Goal: Task Accomplishment & Management: Manage account settings

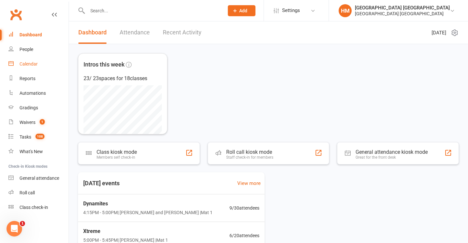
click at [53, 66] on link "Calendar" at bounding box center [38, 64] width 60 height 15
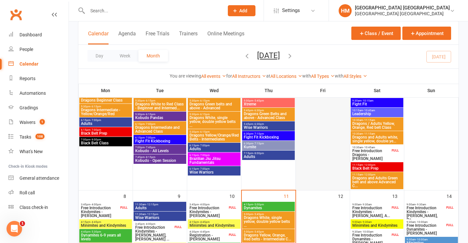
scroll to position [161, 0]
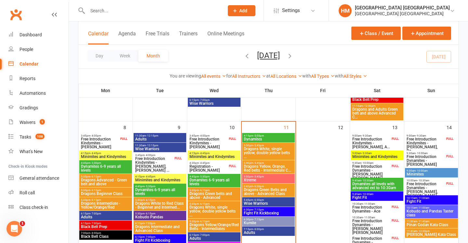
click at [369, 154] on span "- 9:30am" at bounding box center [366, 153] width 10 height 3
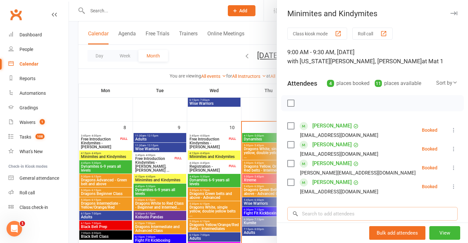
click at [309, 219] on input "search" at bounding box center [372, 214] width 170 height 14
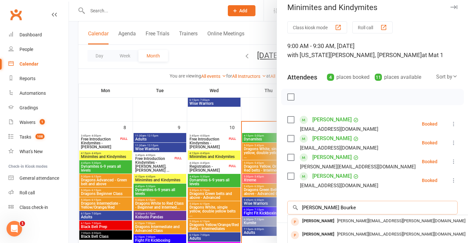
scroll to position [8, 0]
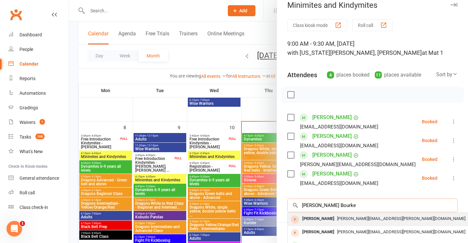
type input "daly Bourke"
click at [337, 216] on span "[PERSON_NAME][EMAIL_ADDRESS][PERSON_NAME][DOMAIN_NAME]" at bounding box center [401, 218] width 128 height 5
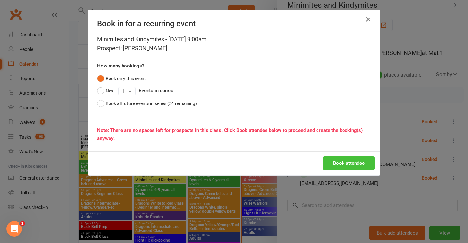
click at [352, 162] on button "Book attendee" at bounding box center [349, 164] width 52 height 14
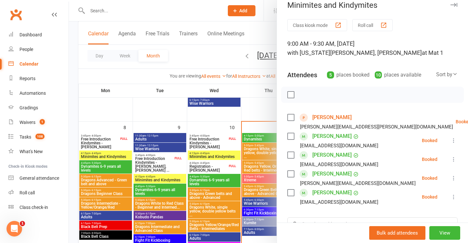
click at [243, 141] on div at bounding box center [268, 121] width 399 height 243
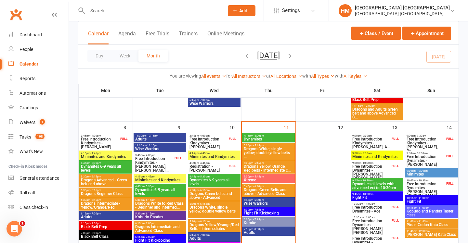
click at [254, 140] on span "Dynamites" at bounding box center [268, 139] width 50 height 4
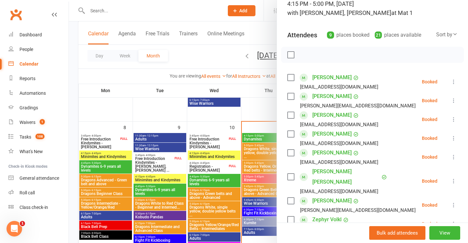
scroll to position [85, 0]
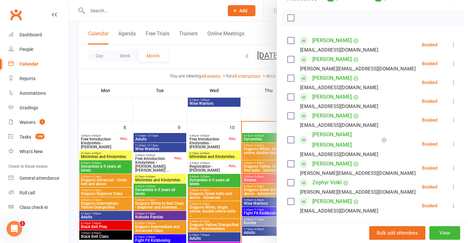
click at [227, 152] on div at bounding box center [268, 121] width 399 height 243
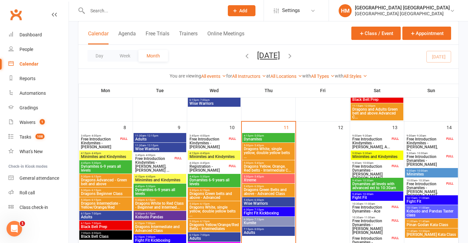
click at [248, 165] on span "Dragons Yellow, Orange, Red belts - Intermediate C..." at bounding box center [268, 169] width 50 height 8
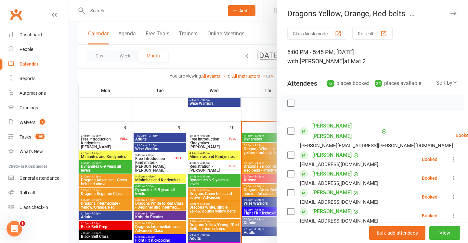
click at [254, 129] on div at bounding box center [268, 121] width 399 height 243
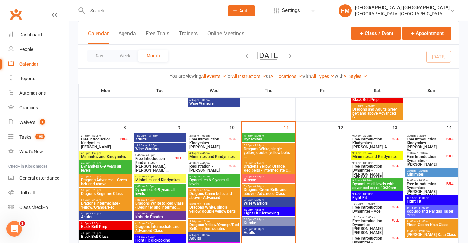
click at [256, 151] on span "Dragons White, single yellow, double yellow belts ..." at bounding box center [268, 153] width 50 height 12
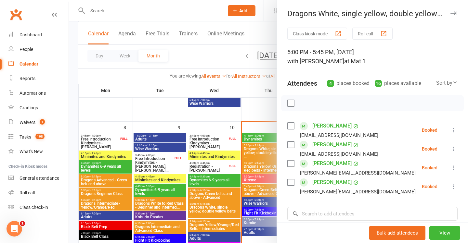
click at [140, 89] on div at bounding box center [268, 121] width 399 height 243
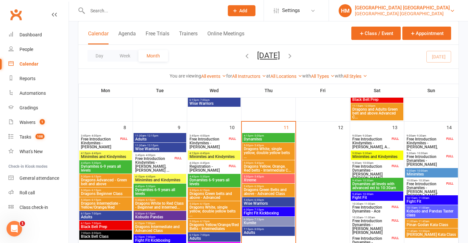
click at [422, 13] on div "[GEOGRAPHIC_DATA] [GEOGRAPHIC_DATA]" at bounding box center [402, 14] width 95 height 6
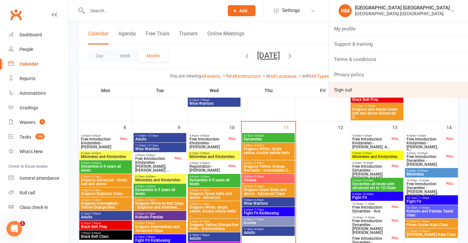
click at [381, 85] on link "Sign out" at bounding box center [398, 90] width 139 height 15
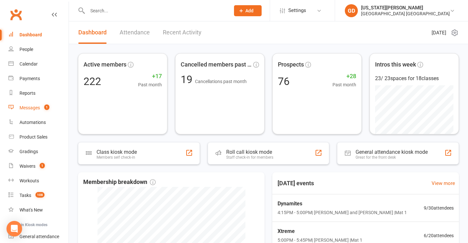
click at [44, 104] on link "Messages 1" at bounding box center [38, 108] width 60 height 15
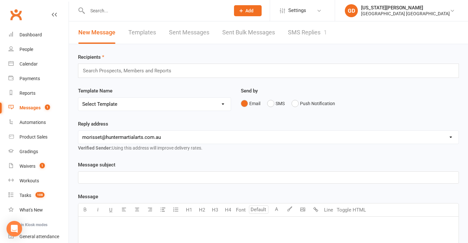
click at [302, 31] on link "SMS Replies 1" at bounding box center [307, 32] width 39 height 22
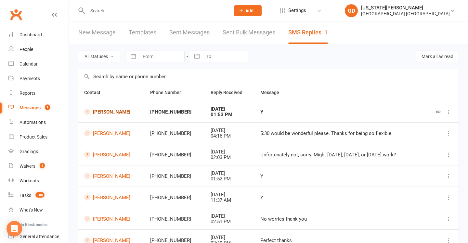
click at [104, 111] on link "[PERSON_NAME]" at bounding box center [111, 112] width 54 height 6
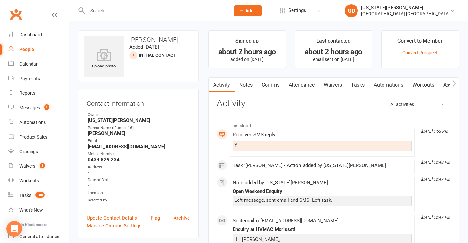
click at [280, 88] on link "Comms" at bounding box center [270, 85] width 27 height 15
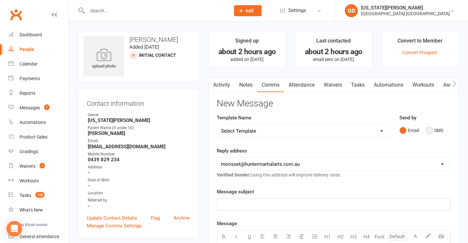
click at [432, 133] on button "SMS" at bounding box center [435, 130] width 18 height 12
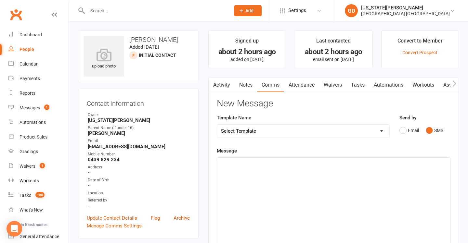
click at [340, 173] on div "﻿" at bounding box center [333, 207] width 233 height 98
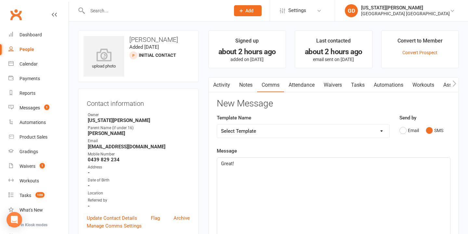
click at [246, 160] on p "Great!" at bounding box center [333, 164] width 225 height 8
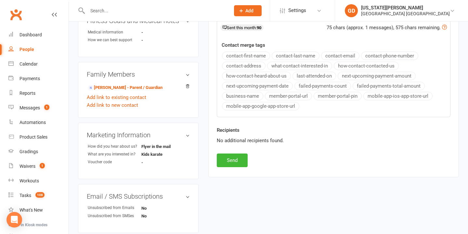
scroll to position [254, 0]
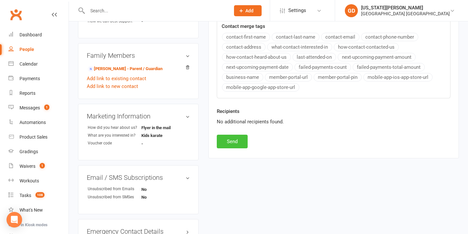
click at [223, 141] on button "Send" at bounding box center [232, 142] width 31 height 14
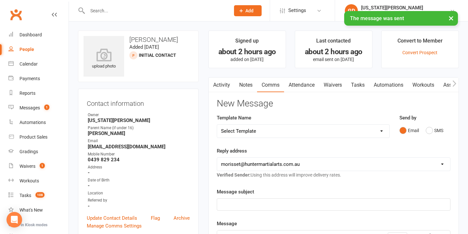
scroll to position [0, 0]
click at [52, 105] on link "Messages 1" at bounding box center [38, 108] width 60 height 15
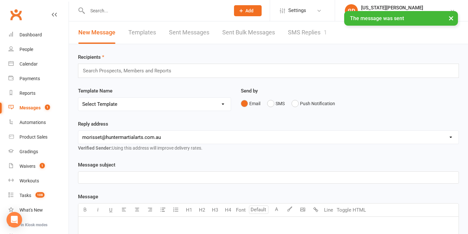
click at [321, 40] on link "SMS Replies 1" at bounding box center [307, 32] width 39 height 22
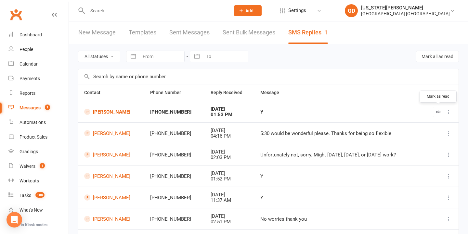
click at [437, 109] on button "button" at bounding box center [438, 112] width 10 height 10
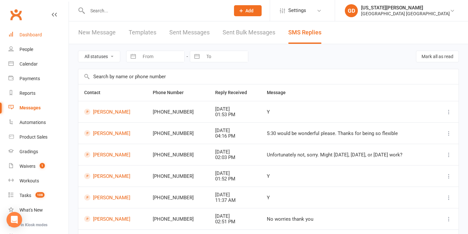
click at [37, 29] on link "Dashboard" at bounding box center [38, 35] width 60 height 15
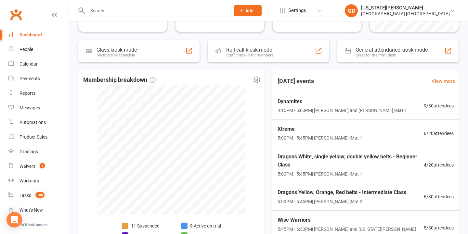
scroll to position [102, 0]
click at [296, 130] on span "Xtreme" at bounding box center [319, 129] width 86 height 8
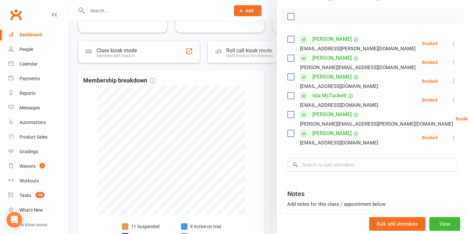
scroll to position [91, 0]
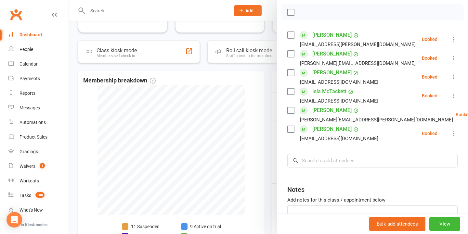
click at [225, 131] on div at bounding box center [268, 117] width 399 height 234
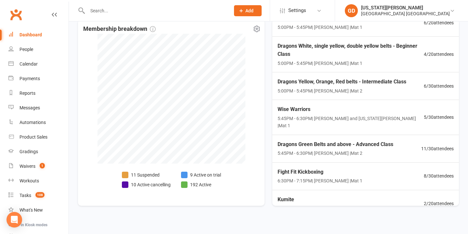
scroll to position [155, 0]
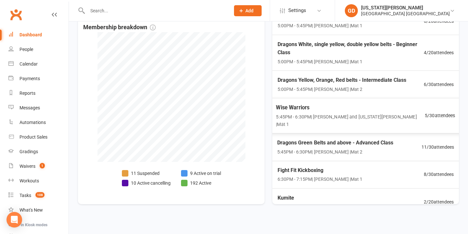
click at [307, 122] on div "Wise Warriors 5:45PM - 6:30PM | Lesley Talbut and Georgia Dearlove | Mat 1 5 / …" at bounding box center [365, 115] width 195 height 35
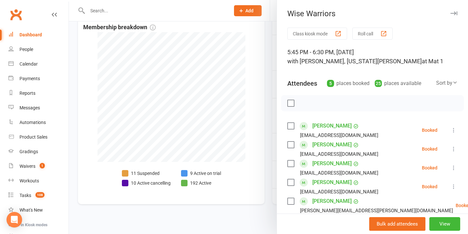
scroll to position [45, 0]
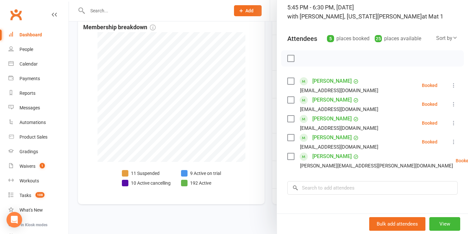
click at [249, 137] on div at bounding box center [268, 117] width 399 height 234
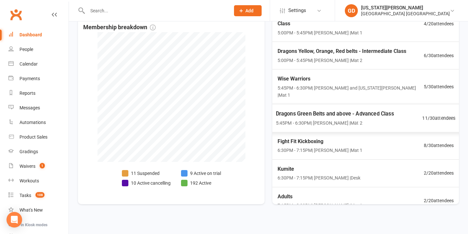
scroll to position [88, 0]
click at [327, 165] on div "Kumite 6:30PM - 7:15PM | Jonah Haines | Desk" at bounding box center [318, 173] width 85 height 17
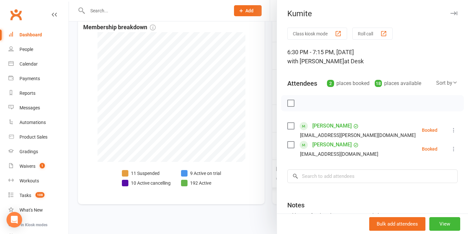
click at [247, 169] on div at bounding box center [268, 117] width 399 height 234
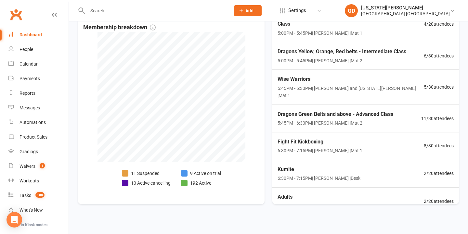
click at [327, 200] on div "Adults 7:15PM - 8:00PM | Jonah Haines | Mat 1 2 / 20 attendees" at bounding box center [366, 201] width 192 height 27
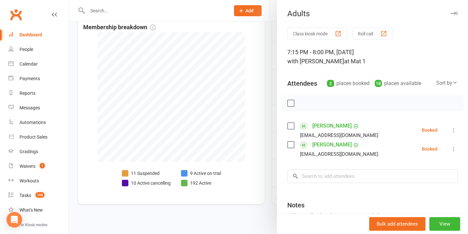
click at [240, 167] on div at bounding box center [268, 117] width 399 height 234
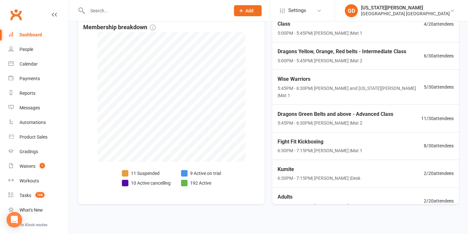
click at [20, 110] on div "Messages" at bounding box center [30, 107] width 20 height 5
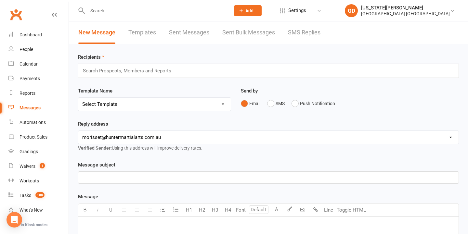
click at [294, 32] on link "SMS Replies" at bounding box center [304, 32] width 33 height 22
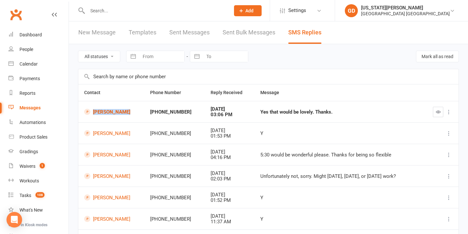
click at [30, 66] on div "Calendar" at bounding box center [29, 63] width 18 height 5
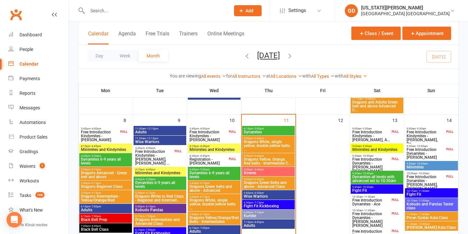
scroll to position [196, 0]
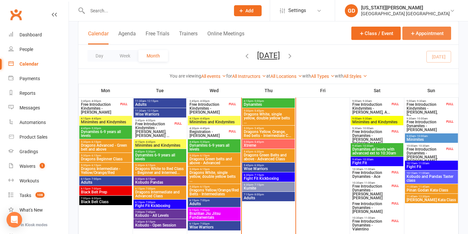
click at [418, 35] on button "Appointment" at bounding box center [426, 33] width 49 height 13
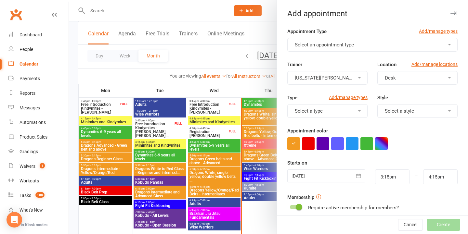
drag, startPoint x: 351, startPoint y: 41, endPoint x: 351, endPoint y: 52, distance: 10.4
click at [351, 41] on button "Select an appointment type" at bounding box center [372, 45] width 170 height 14
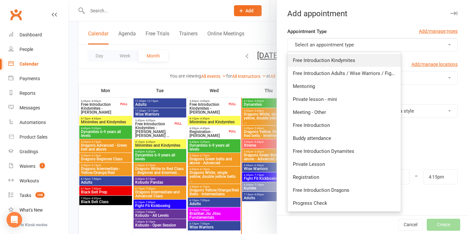
click at [351, 63] on link "Free Introduction Kindymites" at bounding box center [344, 60] width 113 height 13
type input "3:40pm"
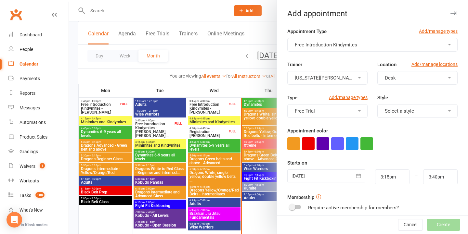
click at [347, 76] on button "[US_STATE][PERSON_NAME]" at bounding box center [327, 78] width 80 height 14
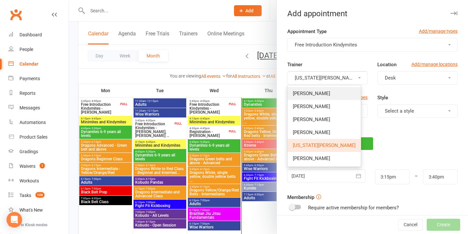
drag, startPoint x: 333, startPoint y: 91, endPoint x: 343, endPoint y: 91, distance: 9.8
click at [333, 91] on link "[PERSON_NAME]" at bounding box center [324, 93] width 73 height 13
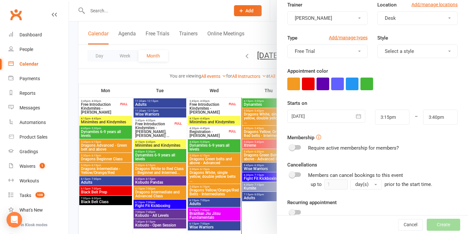
scroll to position [64, 0]
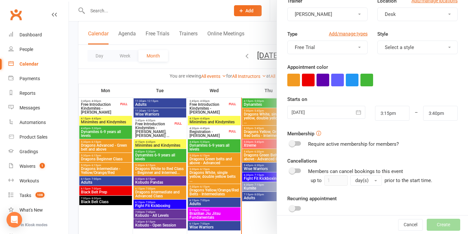
click at [335, 113] on div at bounding box center [326, 112] width 78 height 13
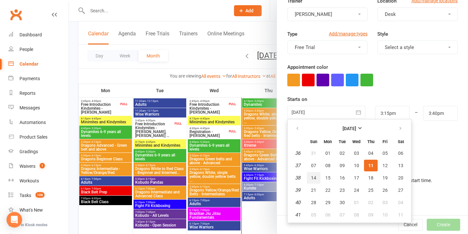
click at [314, 176] on span "14" at bounding box center [313, 178] width 5 height 5
type input "14 Sep 2025"
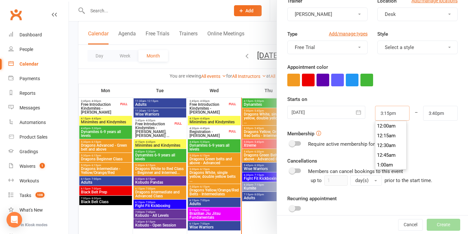
scroll to position [585, 0]
drag, startPoint x: 400, startPoint y: 116, endPoint x: 318, endPoint y: 115, distance: 82.6
click at [318, 115] on div "14 Sep 2025 September 2025 Sun Mon Tue Wed Thu Fri Sat 36 31 01 02 03 04 05 06 …" at bounding box center [372, 113] width 180 height 15
type input "10:30am"
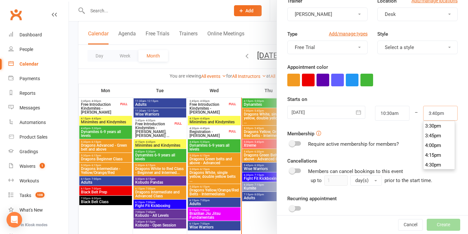
drag, startPoint x: 451, startPoint y: 111, endPoint x: 333, endPoint y: 111, distance: 118.3
click at [333, 111] on div "14 Sep 2025 September 2025 Sun Mon Tue Wed Thu Fri Sat 36 31 01 02 03 04 05 06 …" at bounding box center [372, 113] width 180 height 15
type input "11:00am"
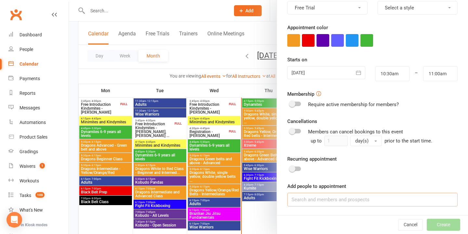
click at [356, 200] on input at bounding box center [372, 200] width 170 height 14
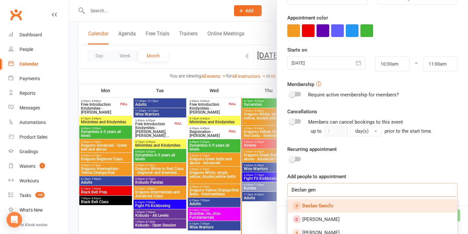
scroll to position [114, 0]
type input "Declan gen"
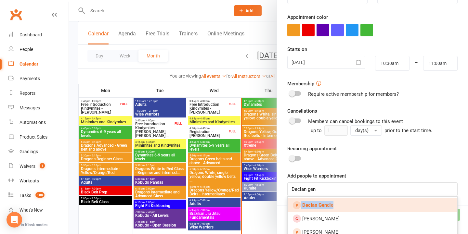
click at [339, 202] on link "Declan Gen dle" at bounding box center [373, 206] width 170 height 14
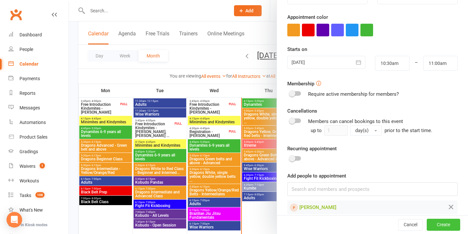
click at [444, 227] on button "Create" at bounding box center [443, 225] width 33 height 12
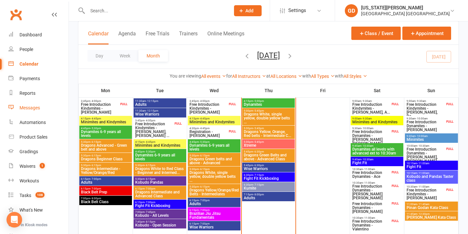
click at [16, 113] on link "Messages" at bounding box center [38, 108] width 60 height 15
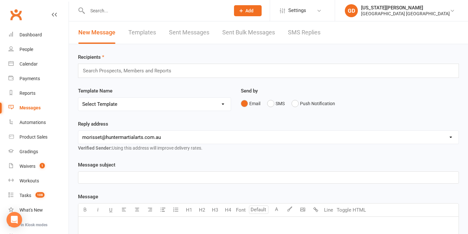
click at [305, 28] on link "SMS Replies" at bounding box center [304, 32] width 33 height 22
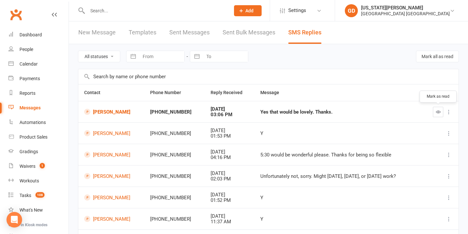
click at [440, 107] on button "button" at bounding box center [438, 112] width 10 height 10
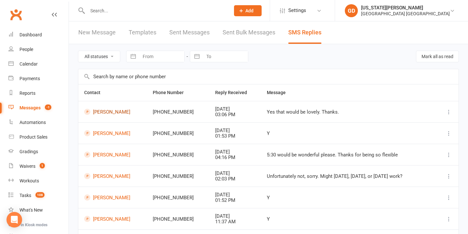
click at [108, 111] on link "Declan Gendle" at bounding box center [112, 112] width 57 height 6
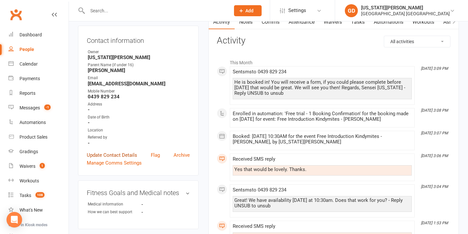
click at [104, 151] on link "Update Contact Details" at bounding box center [112, 155] width 50 height 8
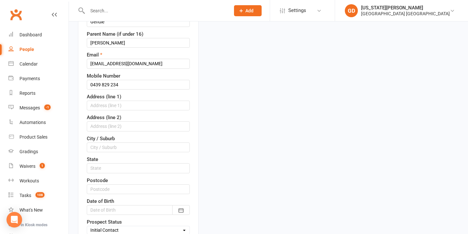
scroll to position [203, 0]
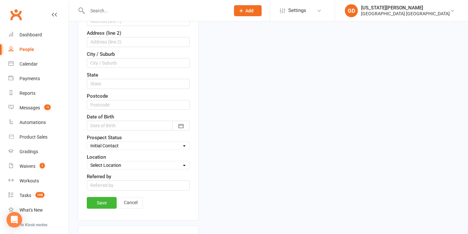
select select "Booking made"
click at [96, 203] on link "Save" at bounding box center [102, 203] width 30 height 12
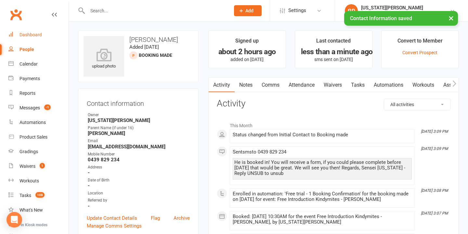
scroll to position [0, 0]
click at [29, 39] on link "Dashboard" at bounding box center [38, 35] width 60 height 15
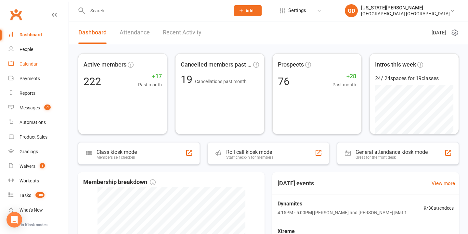
click at [35, 66] on div "Calendar" at bounding box center [29, 63] width 18 height 5
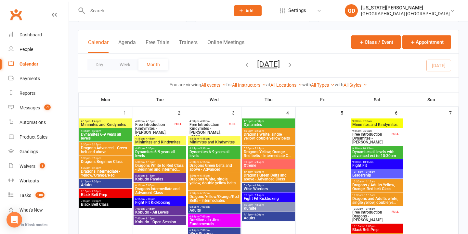
scroll to position [31, 0]
click at [356, 143] on span "Free Introduction Dynamites - [PERSON_NAME]" at bounding box center [371, 139] width 38 height 12
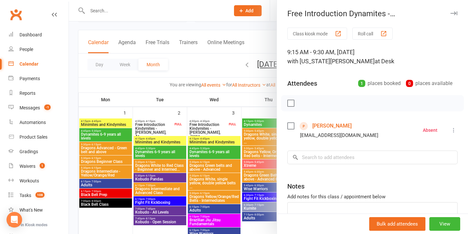
click at [228, 128] on div at bounding box center [268, 117] width 399 height 234
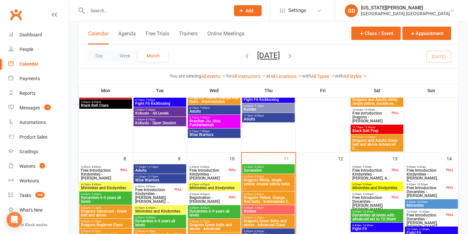
scroll to position [143, 0]
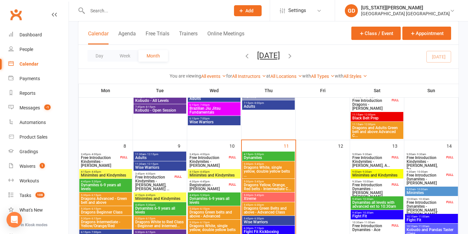
click at [153, 181] on span "Free Introduction Kindymites - [PERSON_NAME], [PERSON_NAME] ..." at bounding box center [154, 184] width 38 height 16
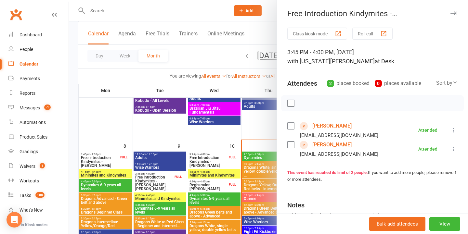
click at [203, 162] on div at bounding box center [268, 117] width 399 height 234
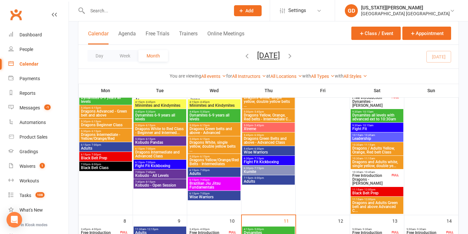
scroll to position [69, 0]
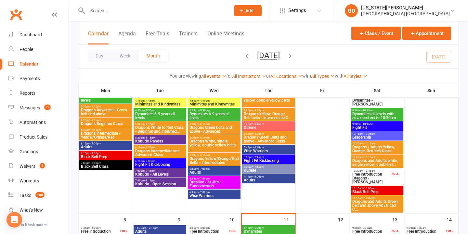
click at [372, 175] on span "Free Introduction Dragons - [PERSON_NAME]" at bounding box center [371, 179] width 38 height 12
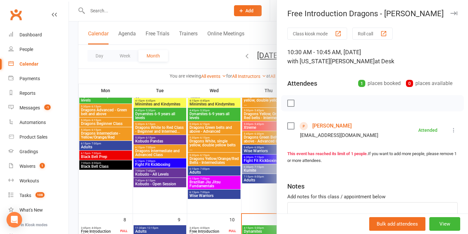
click at [214, 177] on div at bounding box center [268, 117] width 399 height 234
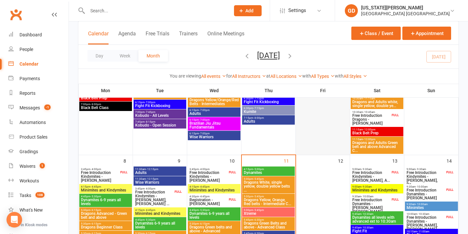
scroll to position [128, 0]
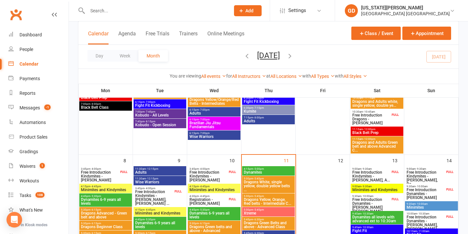
click at [359, 124] on span "Free Introduction Dragons - [PERSON_NAME]" at bounding box center [371, 119] width 38 height 12
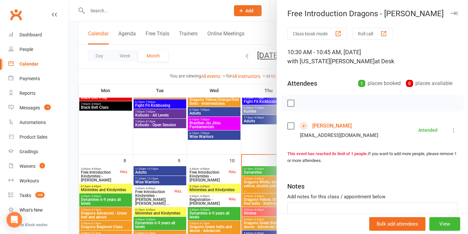
click at [247, 104] on div at bounding box center [268, 117] width 399 height 234
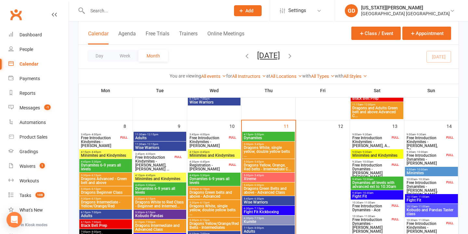
scroll to position [165, 0]
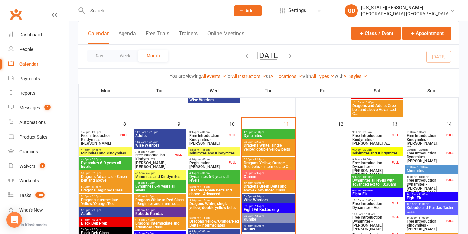
click at [368, 143] on span "Free Introduction Kindymites - [PERSON_NAME], A..." at bounding box center [371, 140] width 38 height 12
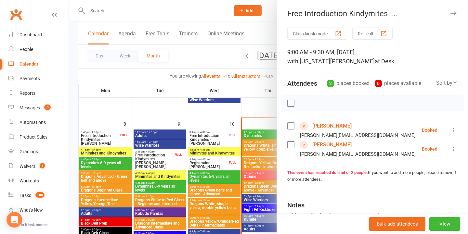
click at [236, 139] on div at bounding box center [268, 117] width 399 height 234
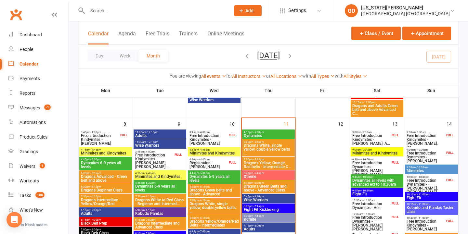
click at [369, 163] on span "Free Introduction Dynamites - [PERSON_NAME] [PERSON_NAME]" at bounding box center [371, 169] width 38 height 16
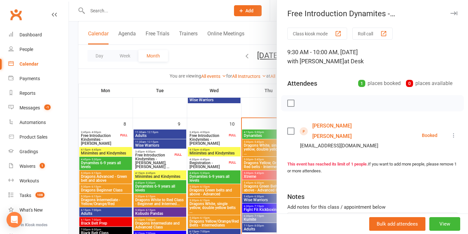
click at [202, 154] on div at bounding box center [268, 117] width 399 height 234
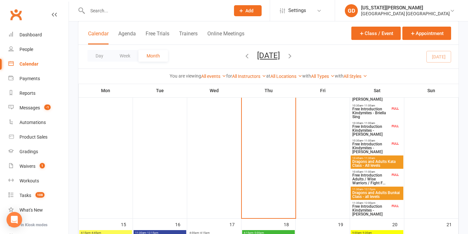
scroll to position [346, 0]
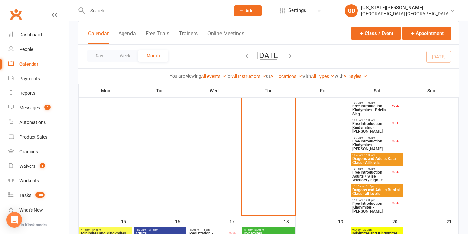
click at [373, 183] on div "10:45am - 11:00am Free Introduction Adults / Wise Warriors / Fight F... FULL" at bounding box center [377, 174] width 53 height 17
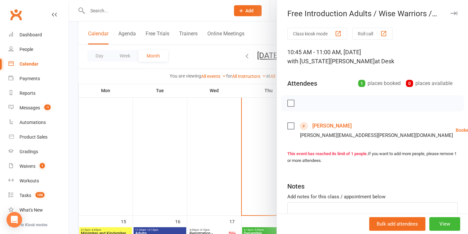
click at [252, 162] on div at bounding box center [268, 117] width 399 height 234
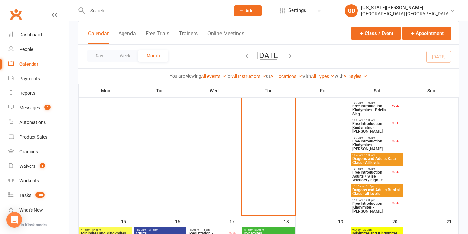
click at [391, 204] on div "FULL" at bounding box center [395, 203] width 10 height 5
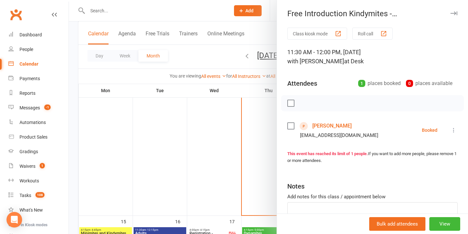
click at [252, 174] on div at bounding box center [268, 117] width 399 height 234
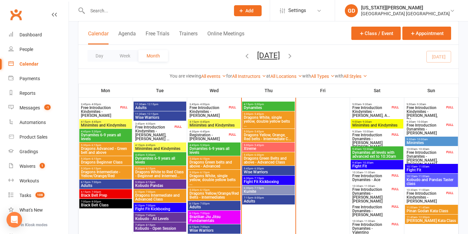
scroll to position [178, 0]
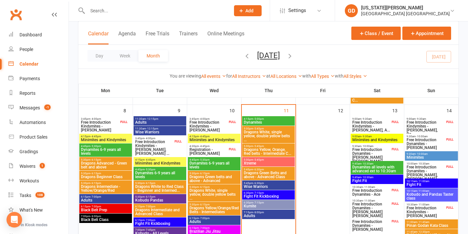
click at [431, 127] on span "Free Introduction Kindymites - [PERSON_NAME], Re..." at bounding box center [425, 129] width 39 height 16
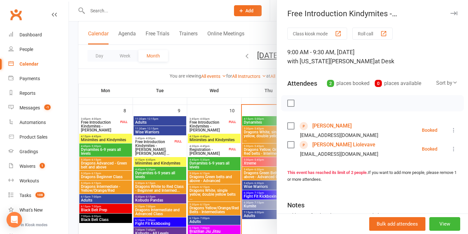
click at [198, 151] on div at bounding box center [268, 117] width 399 height 234
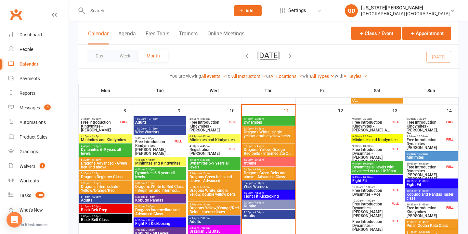
click at [428, 143] on span "Free Introduction Dynamites - [PERSON_NAME]" at bounding box center [425, 144] width 39 height 12
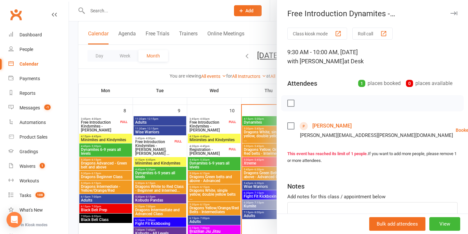
click at [190, 155] on div at bounding box center [268, 117] width 399 height 234
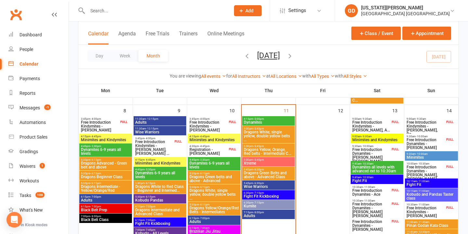
click at [412, 166] on span "Free Introduction Dynamites - [PERSON_NAME], [PERSON_NAME] Mi..." at bounding box center [425, 175] width 39 height 20
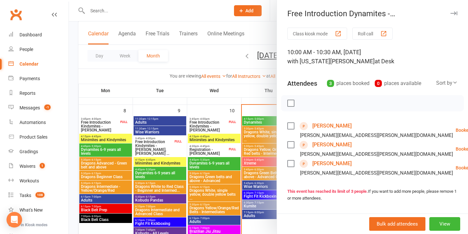
click at [234, 175] on div at bounding box center [268, 117] width 399 height 234
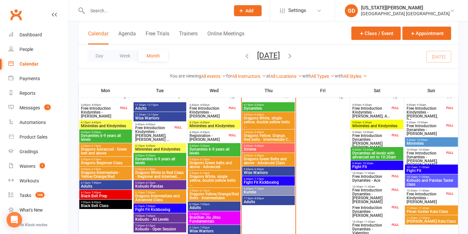
scroll to position [196, 0]
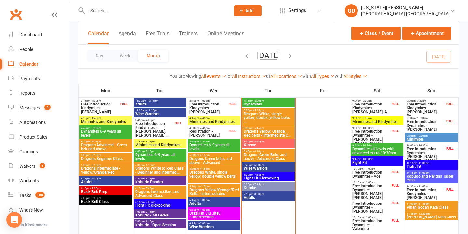
click at [166, 130] on span "Free Introduction Kindymites - [PERSON_NAME], [PERSON_NAME] ..." at bounding box center [154, 130] width 38 height 16
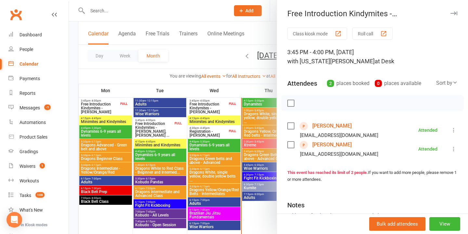
click at [166, 130] on div at bounding box center [268, 117] width 399 height 234
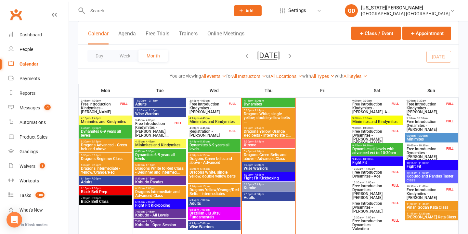
click at [369, 120] on span "Minimites and Kindymites" at bounding box center [377, 122] width 50 height 4
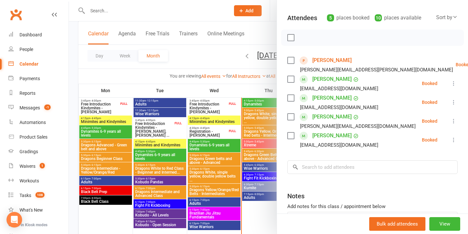
scroll to position [86, 0]
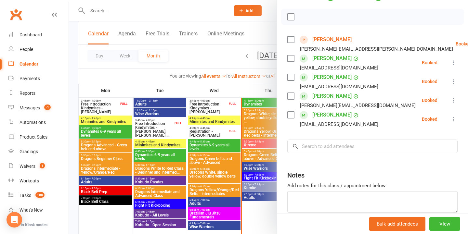
click at [215, 137] on div at bounding box center [268, 117] width 399 height 234
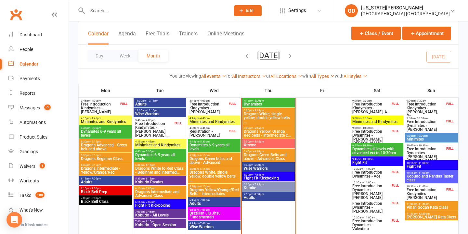
click at [386, 152] on span "Dynamites all levels with advanced ext to 10:30am" at bounding box center [377, 151] width 50 height 8
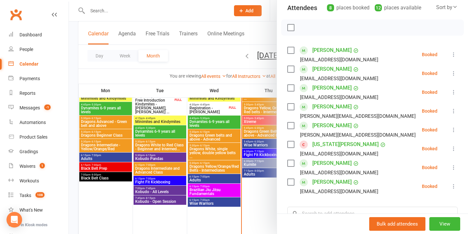
scroll to position [96, 0]
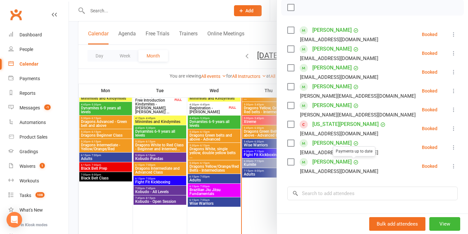
click at [253, 154] on div at bounding box center [268, 117] width 399 height 234
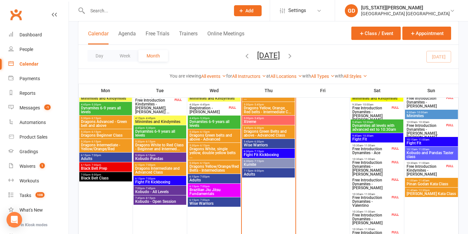
click at [385, 138] on span "Fight Fit" at bounding box center [377, 139] width 50 height 4
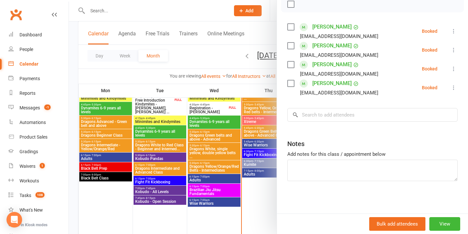
click at [209, 151] on div at bounding box center [268, 117] width 399 height 234
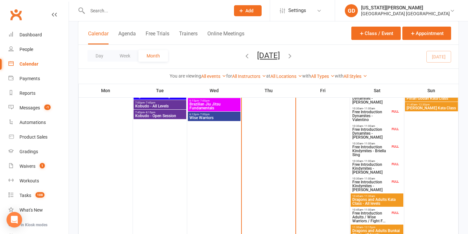
scroll to position [309, 0]
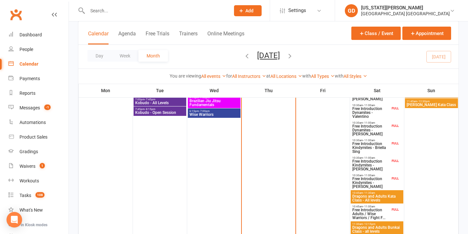
click at [375, 196] on span "Dragons and Adults Kata Class - All levels" at bounding box center [377, 199] width 50 height 8
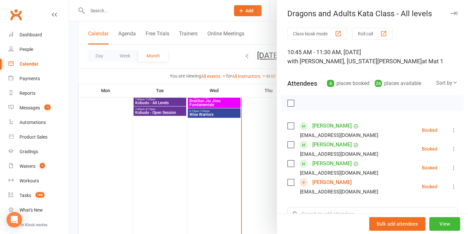
click at [234, 159] on div at bounding box center [268, 117] width 399 height 234
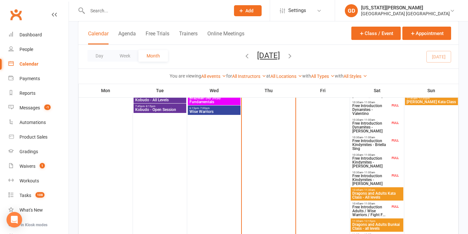
scroll to position [362, 0]
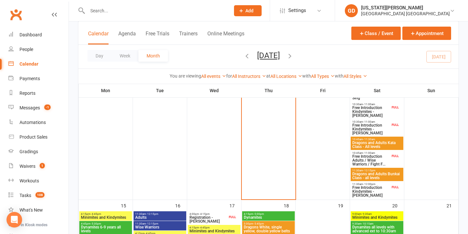
click at [371, 173] on span "Dragons and Adults Bunkai Class - all levels" at bounding box center [377, 176] width 50 height 8
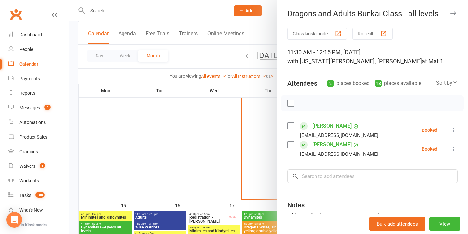
click at [258, 143] on div at bounding box center [268, 117] width 399 height 234
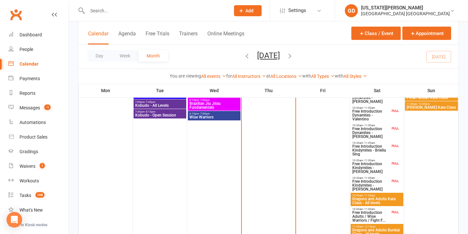
scroll to position [193, 0]
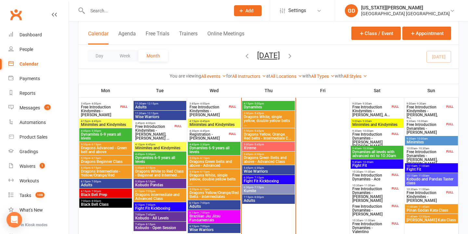
click at [423, 144] on span "Minimites" at bounding box center [431, 142] width 50 height 4
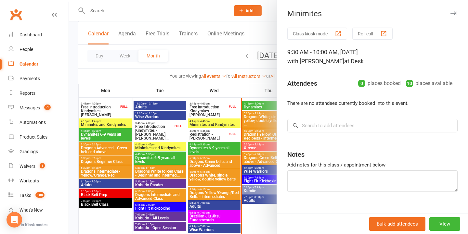
click at [246, 160] on div at bounding box center [268, 117] width 399 height 234
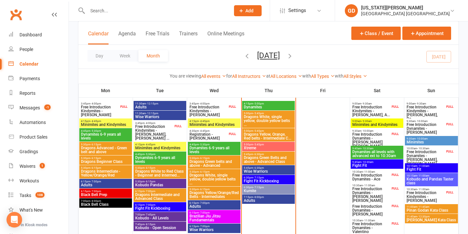
click at [431, 167] on span "10:15am - 11:00am" at bounding box center [431, 166] width 50 height 3
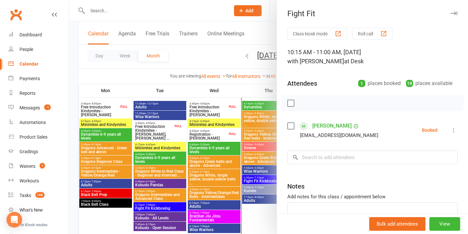
click at [239, 157] on div at bounding box center [268, 117] width 399 height 234
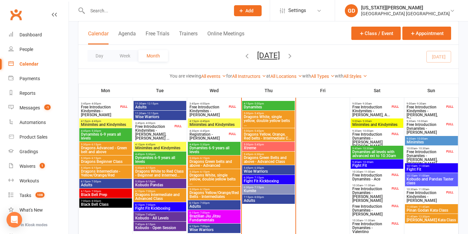
click at [424, 174] on div "10:15am - 11:00am Kobudo and Pandas Taster class" at bounding box center [431, 179] width 53 height 13
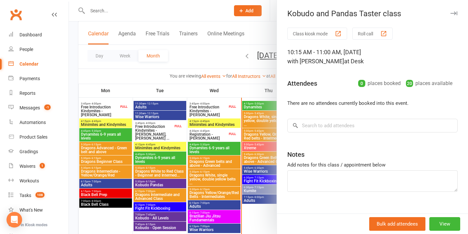
click at [254, 164] on div at bounding box center [268, 117] width 399 height 234
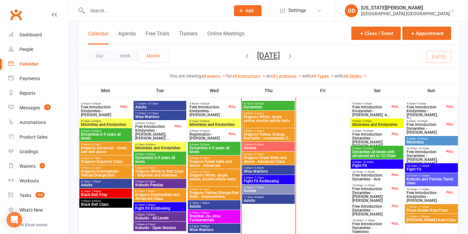
click at [416, 210] on span "Pinan Godan Kata Class" at bounding box center [431, 211] width 50 height 4
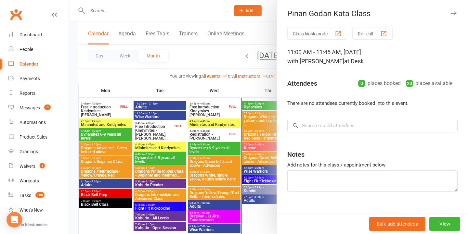
click at [252, 168] on div at bounding box center [268, 117] width 399 height 234
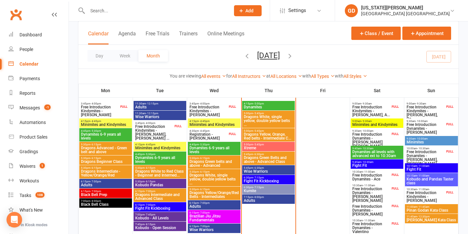
click at [414, 217] on span "11:45am - 12:30pm" at bounding box center [431, 216] width 50 height 3
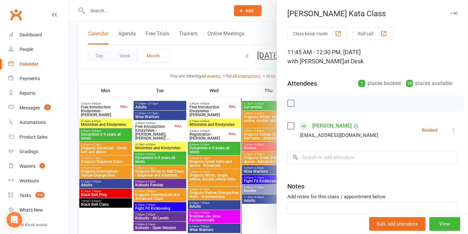
click at [249, 137] on div at bounding box center [268, 117] width 399 height 234
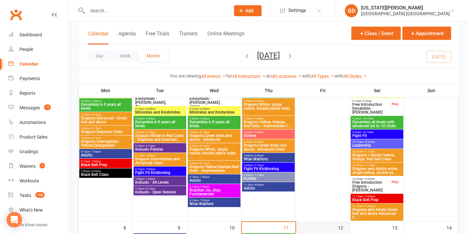
scroll to position [33, 0]
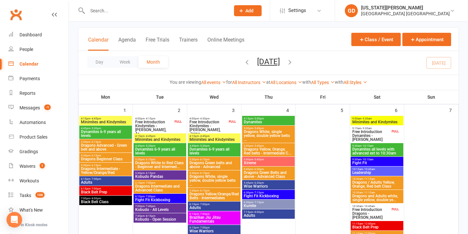
click at [214, 126] on span "Free Introduction Kindymites - [PERSON_NAME], Jaspe..." at bounding box center [208, 128] width 38 height 16
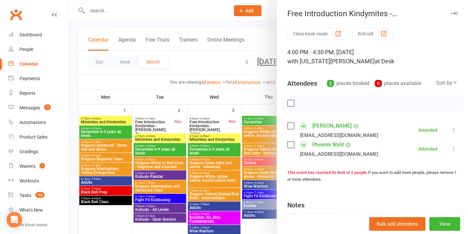
click at [174, 134] on div at bounding box center [268, 117] width 399 height 234
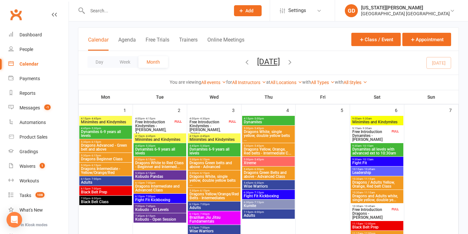
click at [379, 133] on span "Free Introduction Dynamites - [PERSON_NAME]" at bounding box center [371, 136] width 38 height 12
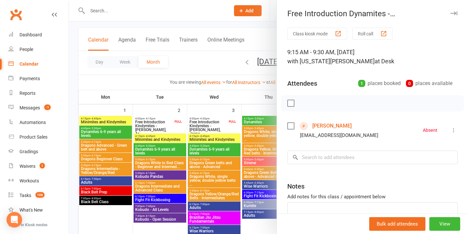
click at [173, 153] on div at bounding box center [268, 117] width 399 height 234
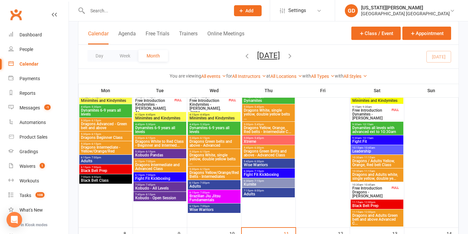
scroll to position [74, 0]
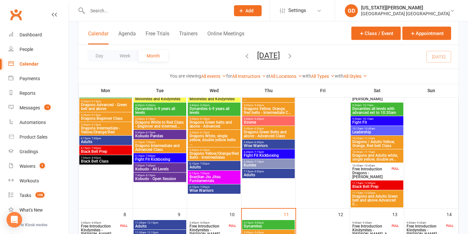
click at [367, 175] on span "Free Introduction Dragons - [PERSON_NAME]" at bounding box center [371, 173] width 38 height 12
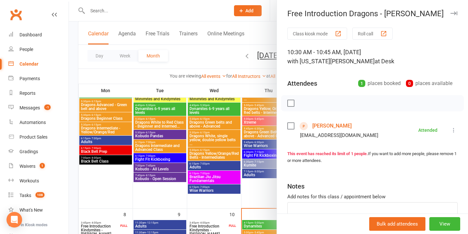
click at [236, 135] on div at bounding box center [268, 117] width 399 height 234
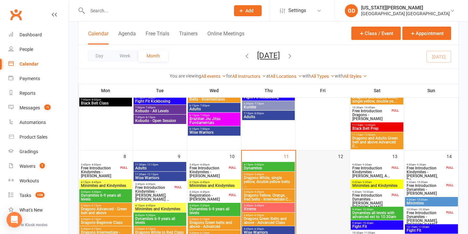
scroll to position [160, 0]
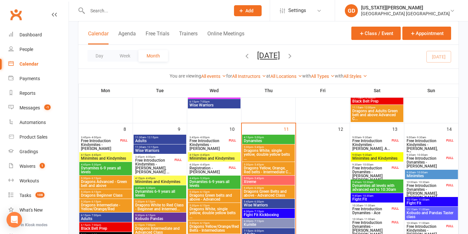
click at [424, 177] on span "Minimites" at bounding box center [431, 176] width 50 height 4
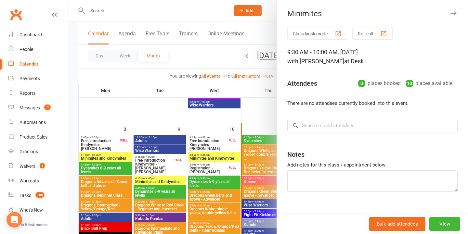
click at [242, 160] on div at bounding box center [268, 117] width 399 height 234
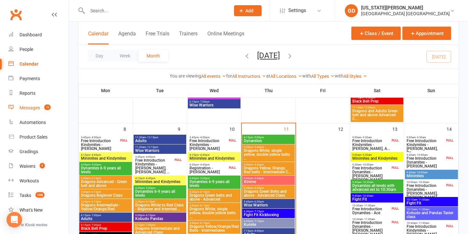
click at [49, 112] on link "Messages -1" at bounding box center [38, 108] width 60 height 15
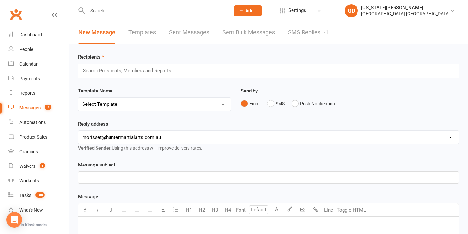
click at [297, 38] on link "SMS Replies -1" at bounding box center [308, 32] width 41 height 22
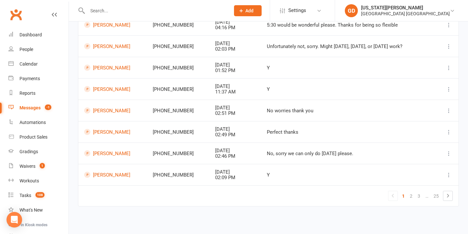
scroll to position [132, 0]
click at [113, 150] on link "Brody Mills" at bounding box center [112, 153] width 57 height 6
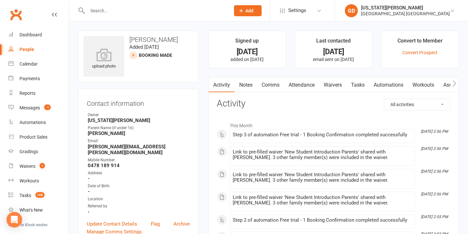
click at [302, 81] on link "Attendance" at bounding box center [301, 85] width 35 height 15
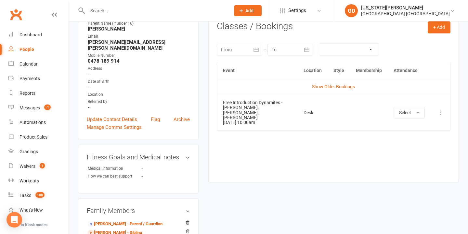
scroll to position [114, 0]
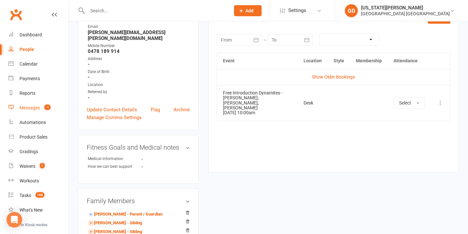
click at [38, 111] on link "Messages -1" at bounding box center [38, 108] width 60 height 15
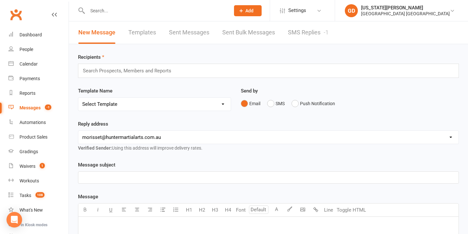
click at [289, 37] on link "SMS Replies -1" at bounding box center [308, 32] width 41 height 22
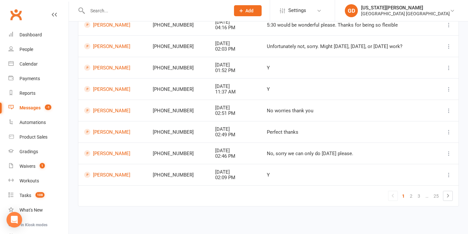
scroll to position [132, 0]
click at [408, 192] on link "2" at bounding box center [411, 196] width 8 height 9
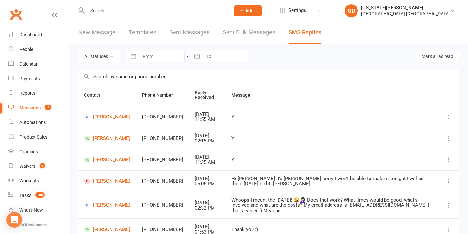
scroll to position [0, 0]
click at [41, 193] on span "108" at bounding box center [39, 195] width 9 height 6
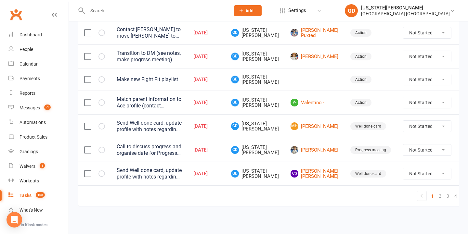
scroll to position [537, 0]
select select "unstarted"
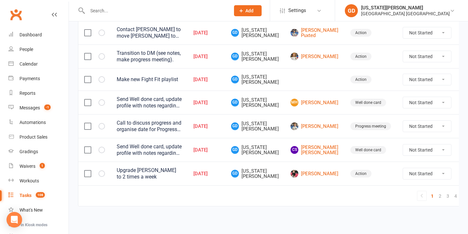
scroll to position [535, 0]
select select "unstarted"
click at [436, 192] on link "2" at bounding box center [440, 196] width 8 height 9
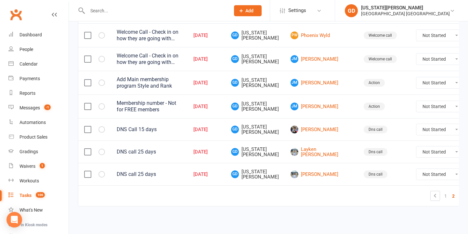
scroll to position [526, 0]
click at [457, 192] on link "3" at bounding box center [461, 196] width 8 height 9
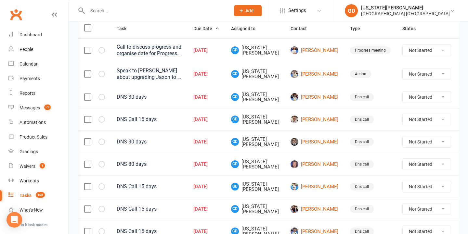
scroll to position [87, 0]
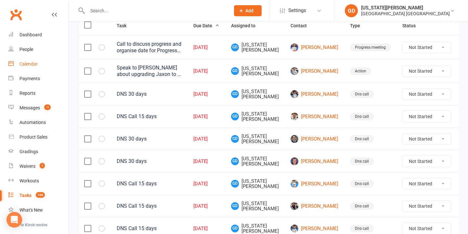
click at [35, 62] on div "Calendar" at bounding box center [29, 63] width 18 height 5
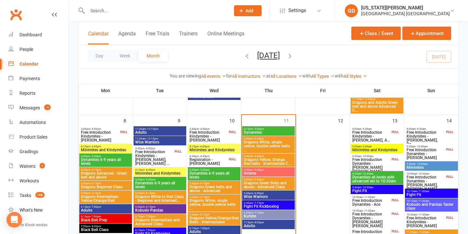
scroll to position [168, 0]
click at [188, 7] on input "text" at bounding box center [155, 10] width 140 height 9
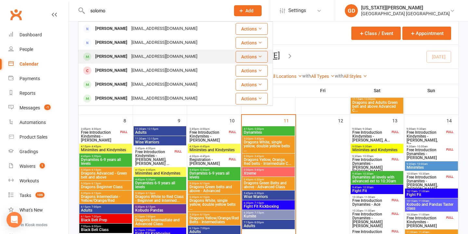
type input "solomo"
click at [150, 55] on div "[EMAIL_ADDRESS][DOMAIN_NAME]" at bounding box center [164, 56] width 70 height 9
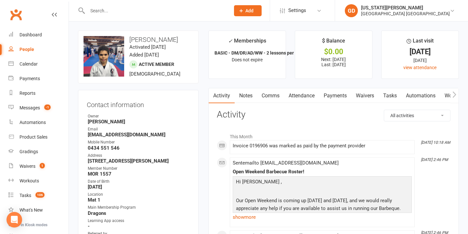
click at [369, 92] on link "Waivers" at bounding box center [364, 95] width 27 height 15
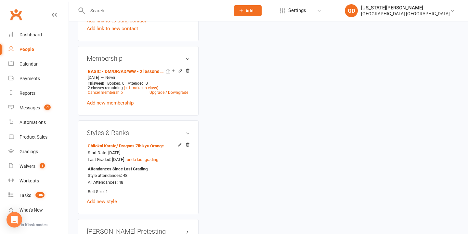
scroll to position [439, 0]
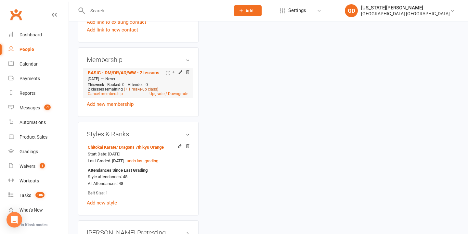
click at [137, 92] on link "(+ 1 make-up class)" at bounding box center [141, 89] width 34 height 5
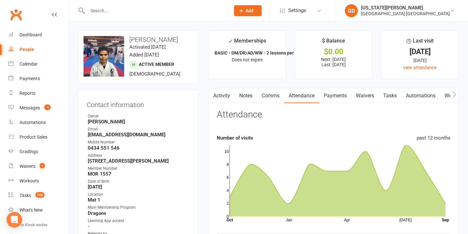
click at [362, 90] on link "Waivers" at bounding box center [364, 95] width 27 height 15
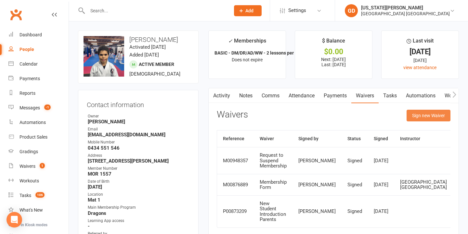
click at [432, 114] on button "Sign new Waiver" at bounding box center [429, 116] width 44 height 12
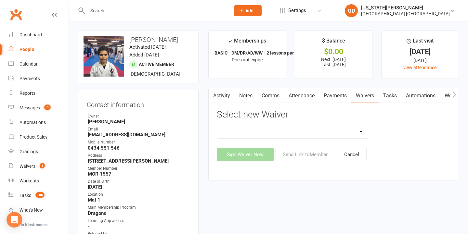
select select "7449"
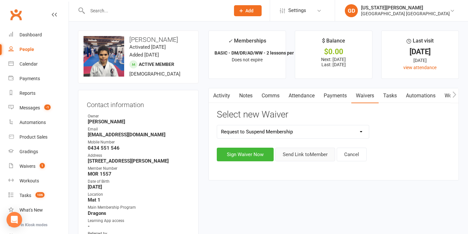
click at [312, 155] on button "Send Link to Member" at bounding box center [305, 155] width 60 height 14
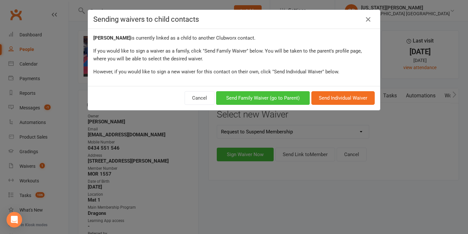
click at [247, 99] on button "Send Family Waiver (go to Parent)" at bounding box center [263, 98] width 94 height 14
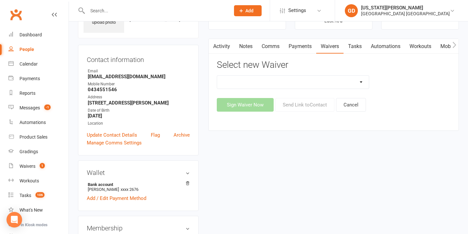
scroll to position [44, 0]
select select "7449"
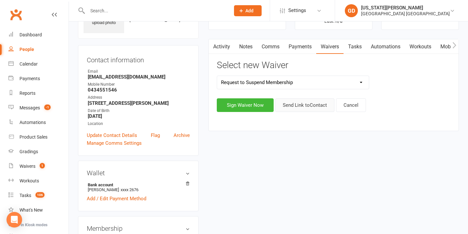
click at [296, 110] on button "Send Link to Contact" at bounding box center [304, 105] width 59 height 14
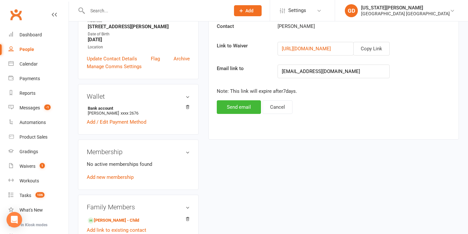
scroll to position [131, 0]
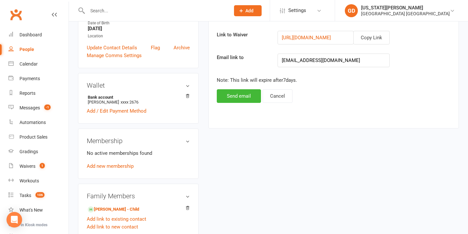
click at [278, 88] on div "Waiver Request to Suspend Membership Contact George Nevell Link to Waiver Copy …" at bounding box center [334, 47] width 234 height 111
click at [272, 101] on button "Cancel" at bounding box center [278, 96] width 30 height 14
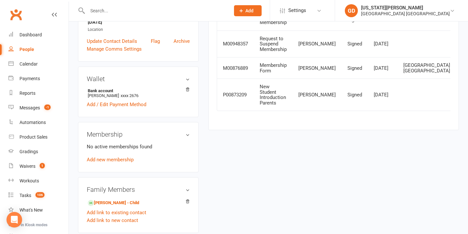
scroll to position [238, 0]
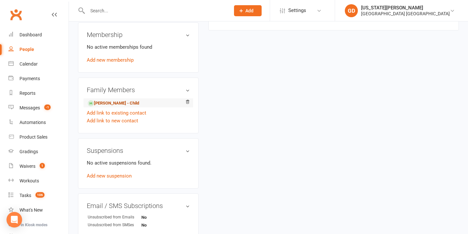
click at [117, 106] on link "Solomon Nevell - Child" at bounding box center [113, 103] width 51 height 7
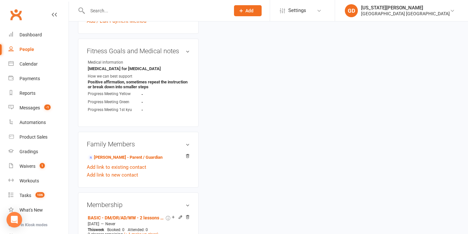
scroll to position [298, 0]
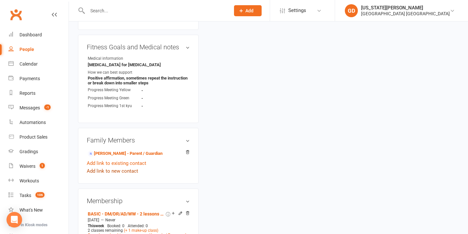
click at [132, 172] on link "Add link to new contact" at bounding box center [112, 171] width 51 height 8
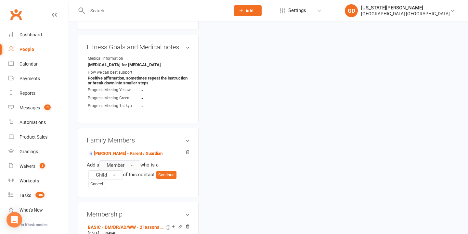
click at [130, 169] on button "Member" at bounding box center [119, 166] width 41 height 10
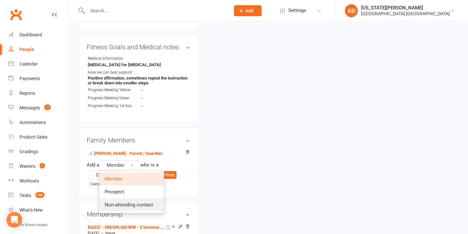
click at [137, 208] on span "Non-attending contact" at bounding box center [129, 205] width 48 height 6
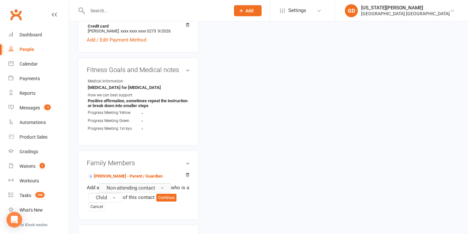
scroll to position [272, 0]
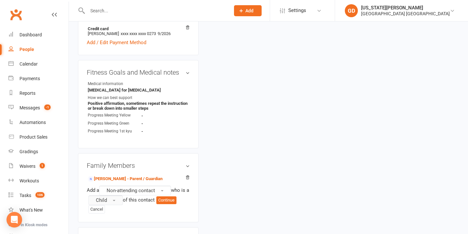
click at [110, 204] on button "Child" at bounding box center [105, 201] width 34 height 10
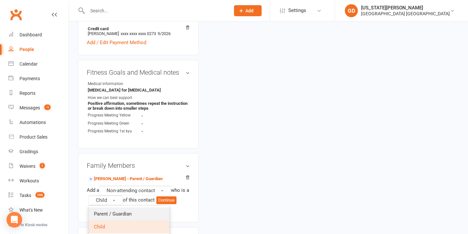
click at [122, 212] on link "Parent / Guardian" at bounding box center [129, 214] width 81 height 13
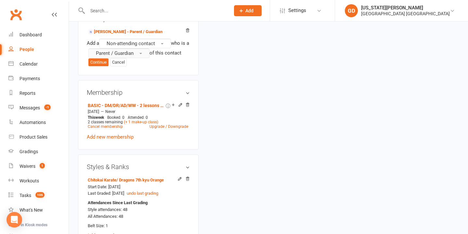
scroll to position [416, 0]
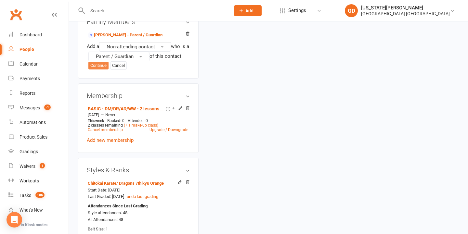
click at [96, 67] on button "Continue" at bounding box center [98, 66] width 20 height 8
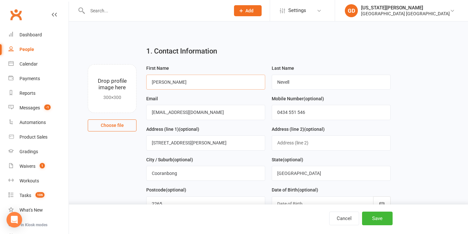
type input "Kara"
drag, startPoint x: 208, startPoint y: 113, endPoint x: 81, endPoint y: 115, distance: 127.8
paste input "kara86420"
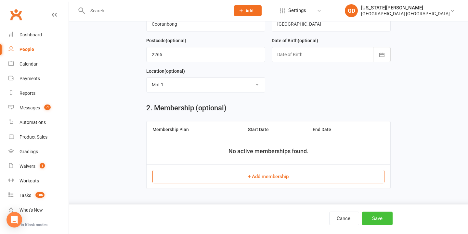
scroll to position [154, 0]
type input "kara86420@gmail.com"
click at [383, 217] on button "Save" at bounding box center [377, 219] width 31 height 14
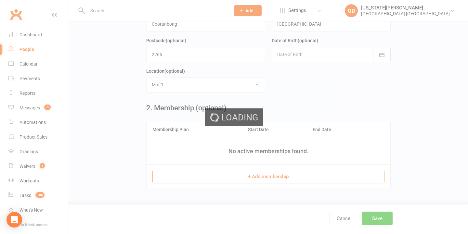
scroll to position [0, 0]
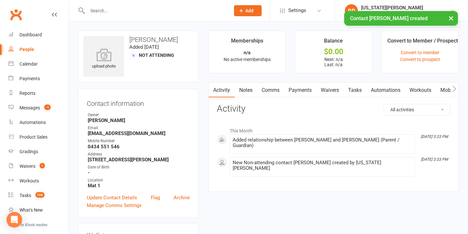
click at [332, 92] on link "Waivers" at bounding box center [329, 90] width 27 height 15
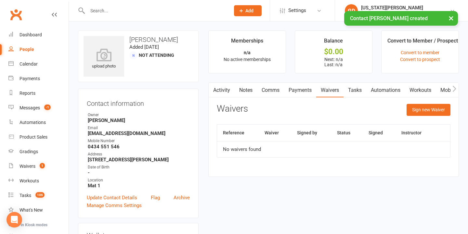
click at [419, 111] on button "Sign new Waiver" at bounding box center [429, 110] width 44 height 12
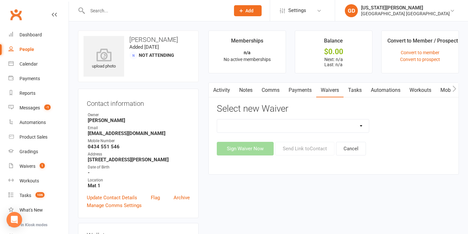
select select "7449"
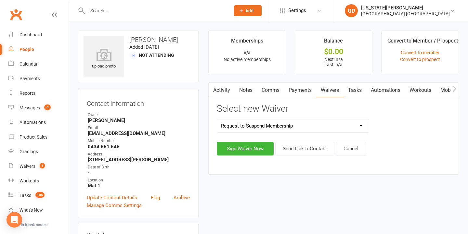
click at [293, 149] on button "Send Link to Contact" at bounding box center [304, 149] width 59 height 14
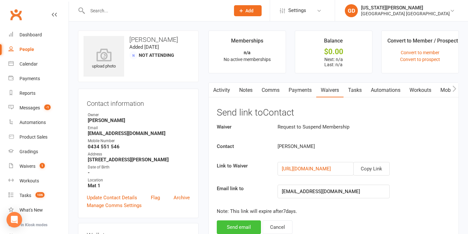
click at [237, 228] on button "Send email" at bounding box center [239, 228] width 44 height 14
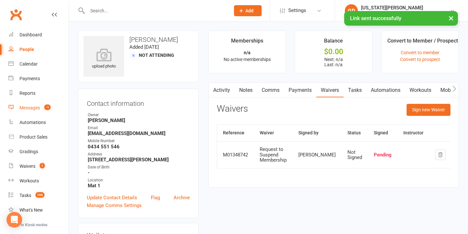
click at [38, 108] on div "Messages" at bounding box center [30, 107] width 20 height 5
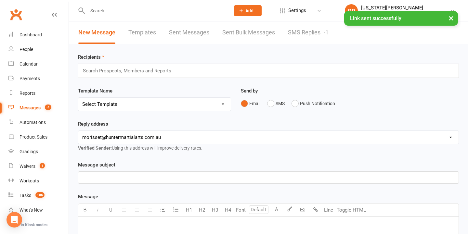
click at [309, 38] on link "SMS Replies -1" at bounding box center [308, 32] width 41 height 22
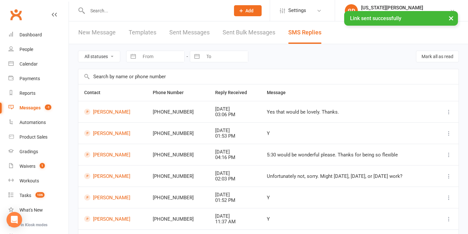
click at [449, 20] on button "×" at bounding box center [451, 18] width 12 height 14
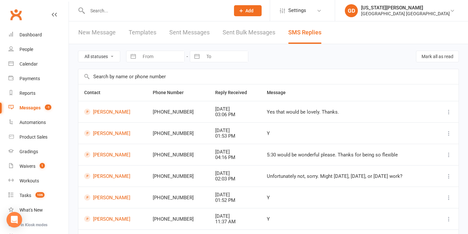
click at [165, 14] on input "text" at bounding box center [155, 10] width 140 height 9
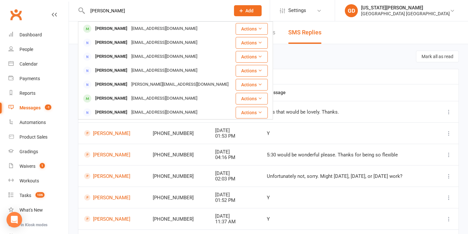
type input "Solomon newell"
drag, startPoint x: 167, startPoint y: 11, endPoint x: 160, endPoint y: 31, distance: 21.0
click at [160, 30] on div "[EMAIL_ADDRESS][DOMAIN_NAME]" at bounding box center [164, 28] width 70 height 9
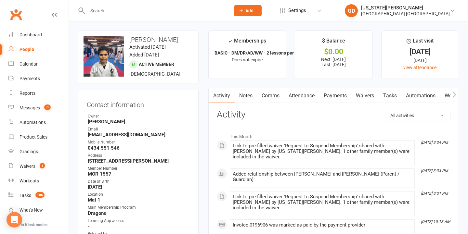
click at [266, 94] on link "Comms" at bounding box center [270, 95] width 27 height 15
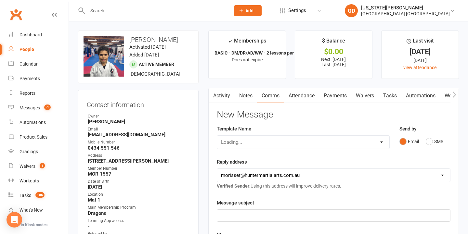
click at [253, 94] on link "Notes" at bounding box center [246, 95] width 22 height 15
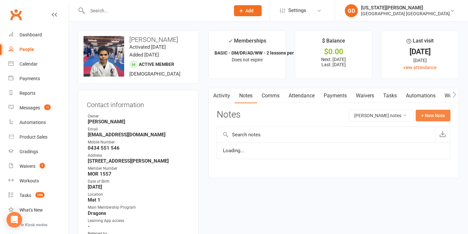
click at [437, 113] on button "+ New Note" at bounding box center [433, 116] width 35 height 12
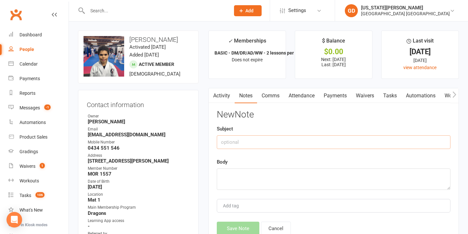
click at [325, 146] on input "text" at bounding box center [334, 143] width 234 height 14
click at [279, 139] on input "Suspensiion" at bounding box center [334, 143] width 234 height 14
type input "Suspension"
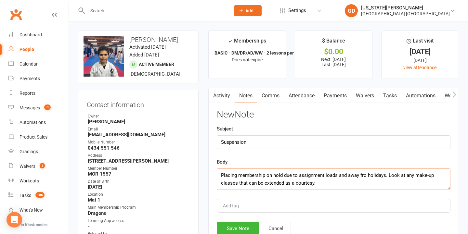
click at [364, 174] on textarea "Placing membership on hold due to assignment loads and away fro holidays. Look …" at bounding box center [334, 179] width 234 height 21
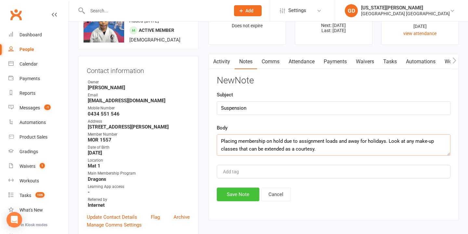
type textarea "Placing membership on hold due to assignment loads and away for holidays. Look …"
click at [234, 192] on button "Save Note" at bounding box center [238, 195] width 43 height 14
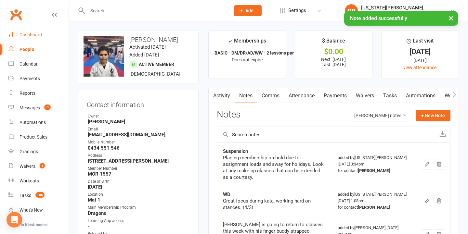
click at [20, 34] on div "Dashboard" at bounding box center [31, 34] width 22 height 5
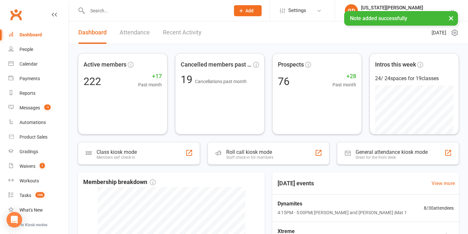
click at [450, 19] on button "×" at bounding box center [451, 18] width 12 height 14
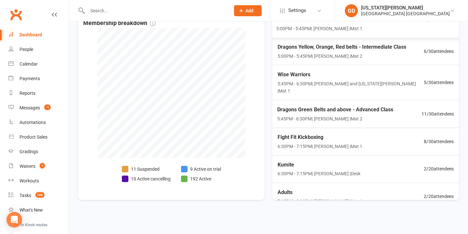
scroll to position [88, 0]
click at [299, 171] on span "6:30PM - 7:15PM | Jonah Haines | Desk" at bounding box center [318, 174] width 84 height 7
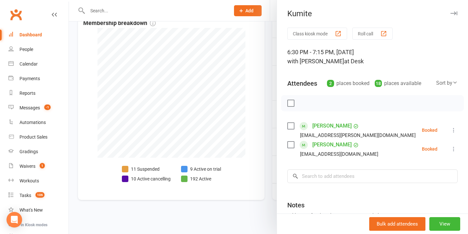
click at [161, 151] on div at bounding box center [268, 117] width 399 height 234
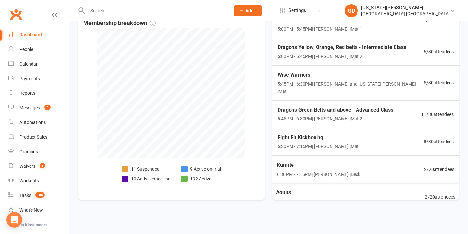
click at [306, 189] on span "Adults" at bounding box center [319, 193] width 86 height 8
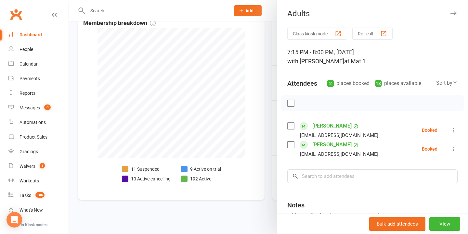
click at [238, 166] on div at bounding box center [268, 117] width 399 height 234
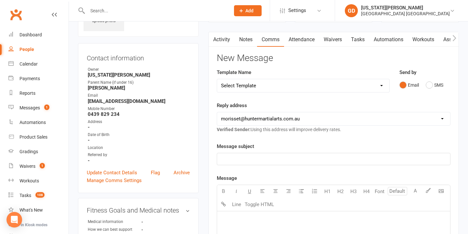
scroll to position [64, 0]
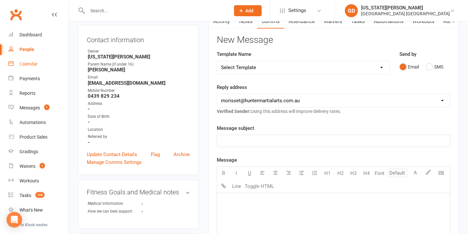
click at [31, 59] on link "Calendar" at bounding box center [38, 64] width 60 height 15
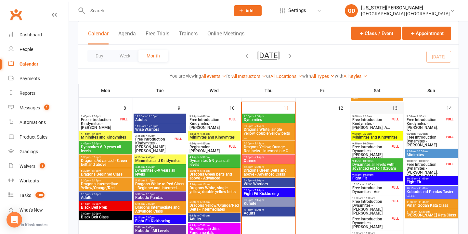
scroll to position [185, 0]
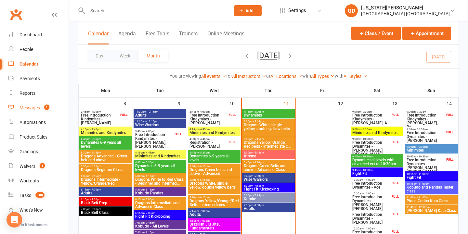
click at [39, 102] on link "Messages 1" at bounding box center [38, 108] width 60 height 15
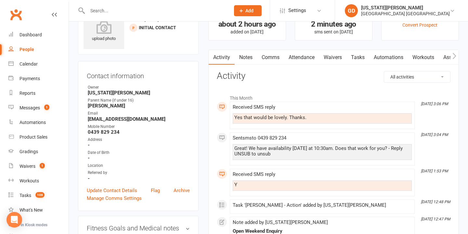
scroll to position [39, 0]
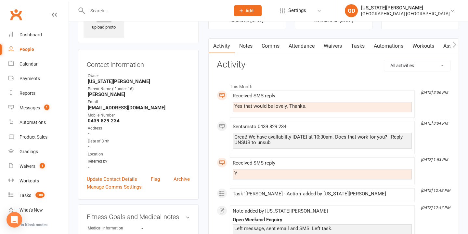
click at [273, 47] on link "Comms" at bounding box center [270, 46] width 27 height 15
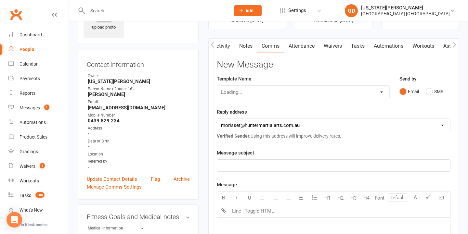
scroll to position [0, 0]
click at [426, 93] on button "SMS" at bounding box center [435, 91] width 18 height 12
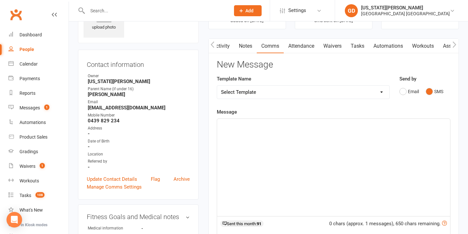
click at [254, 155] on div "﻿" at bounding box center [333, 168] width 233 height 98
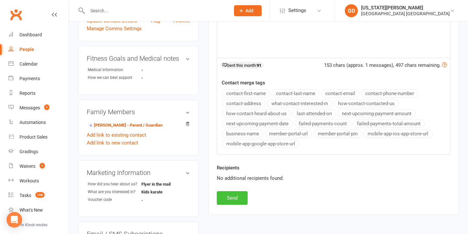
scroll to position [54, 0]
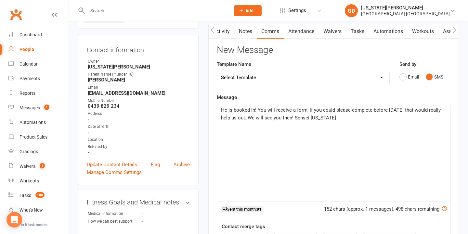
click at [294, 117] on span "He is booked in! You will receive a form, if you could please complete before S…" at bounding box center [331, 114] width 221 height 14
click at [240, 118] on span "He is booked in! You will receive a form, if you could please complete before S…" at bounding box center [331, 114] width 221 height 14
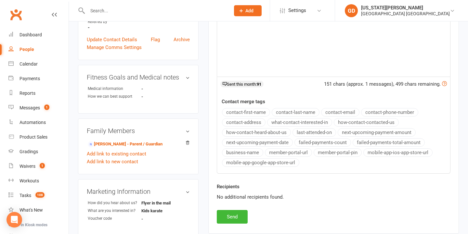
scroll to position [201, 0]
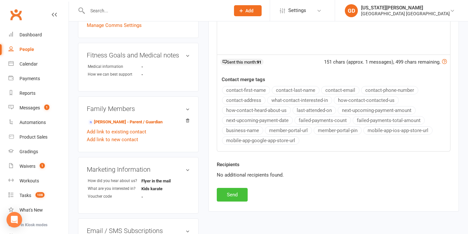
click at [240, 189] on button "Send" at bounding box center [232, 195] width 31 height 14
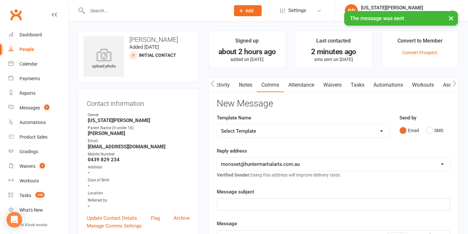
scroll to position [0, 0]
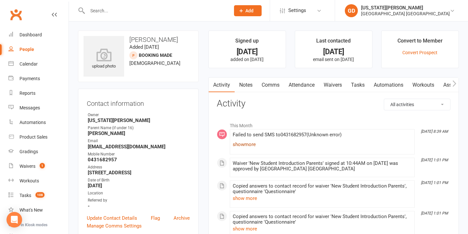
click at [248, 145] on link "show more" at bounding box center [322, 144] width 179 height 9
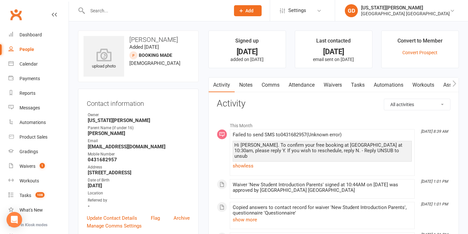
click at [278, 84] on link "Comms" at bounding box center [270, 85] width 27 height 15
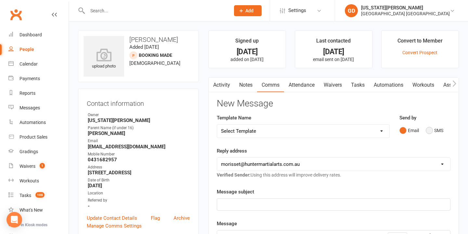
click at [438, 129] on button "SMS" at bounding box center [435, 130] width 18 height 12
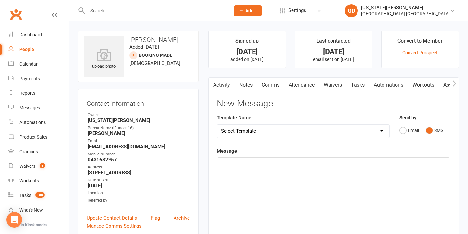
scroll to position [99, 0]
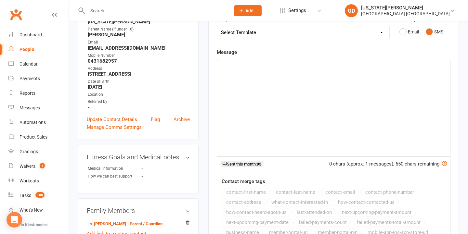
click at [356, 139] on div "﻿" at bounding box center [333, 108] width 233 height 98
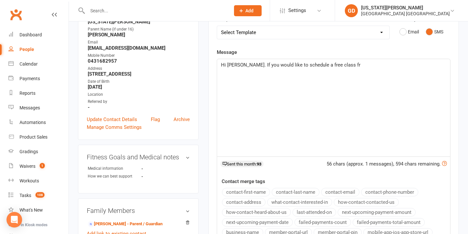
click at [293, 62] on span "Hi Sharan. If you would like to schedule a free class fr" at bounding box center [290, 65] width 139 height 6
drag, startPoint x: 293, startPoint y: 62, endPoint x: 334, endPoint y: 64, distance: 41.3
click at [334, 64] on span "Hi Sharan. If you would like to aarnge a free class fr" at bounding box center [288, 65] width 135 height 6
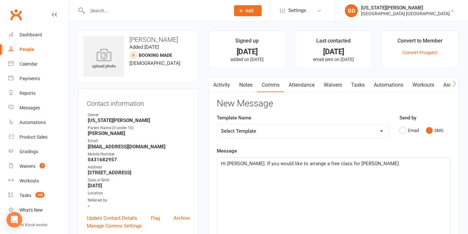
scroll to position [0, 0]
click at [306, 88] on link "Attendance" at bounding box center [301, 85] width 35 height 15
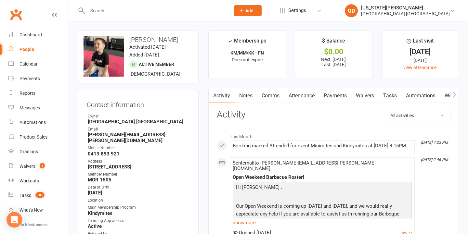
click at [359, 95] on link "Waivers" at bounding box center [364, 95] width 27 height 15
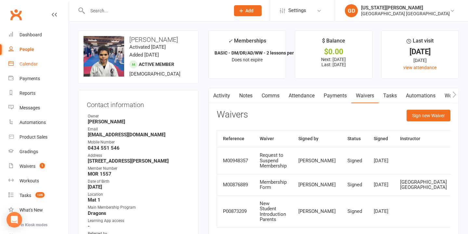
click at [53, 66] on link "Calendar" at bounding box center [38, 64] width 60 height 15
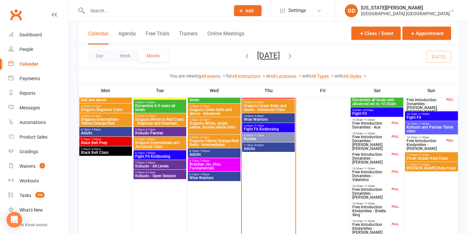
scroll to position [253, 0]
